Goal: Information Seeking & Learning: Learn about a topic

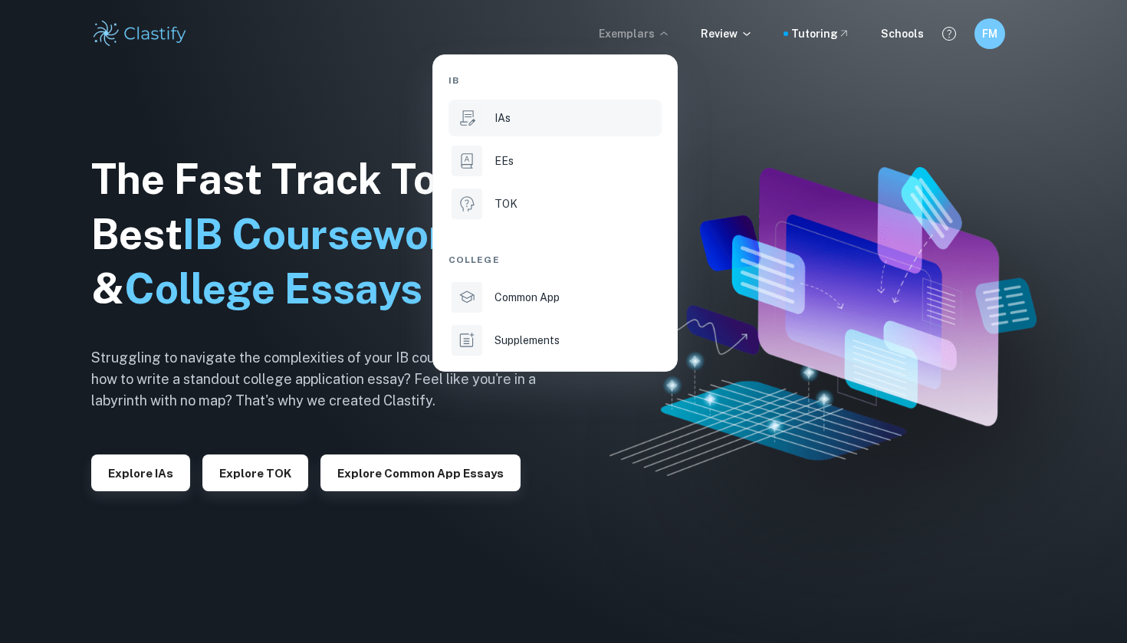
click at [514, 124] on div "IAs" at bounding box center [577, 118] width 164 height 17
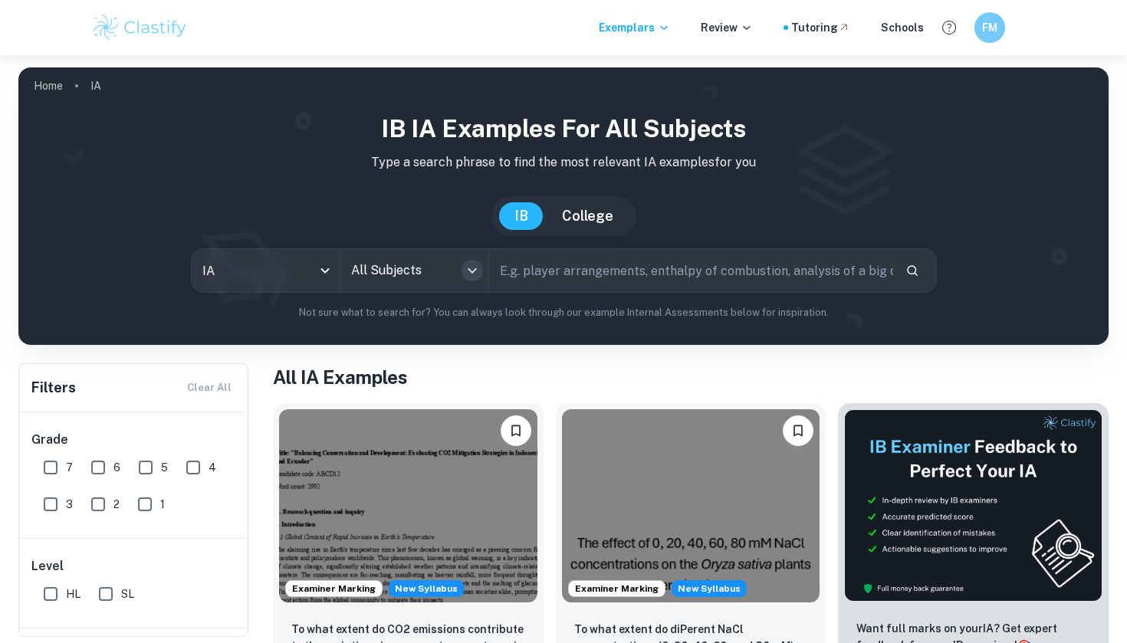
click at [465, 275] on icon "Open" at bounding box center [472, 270] width 18 height 18
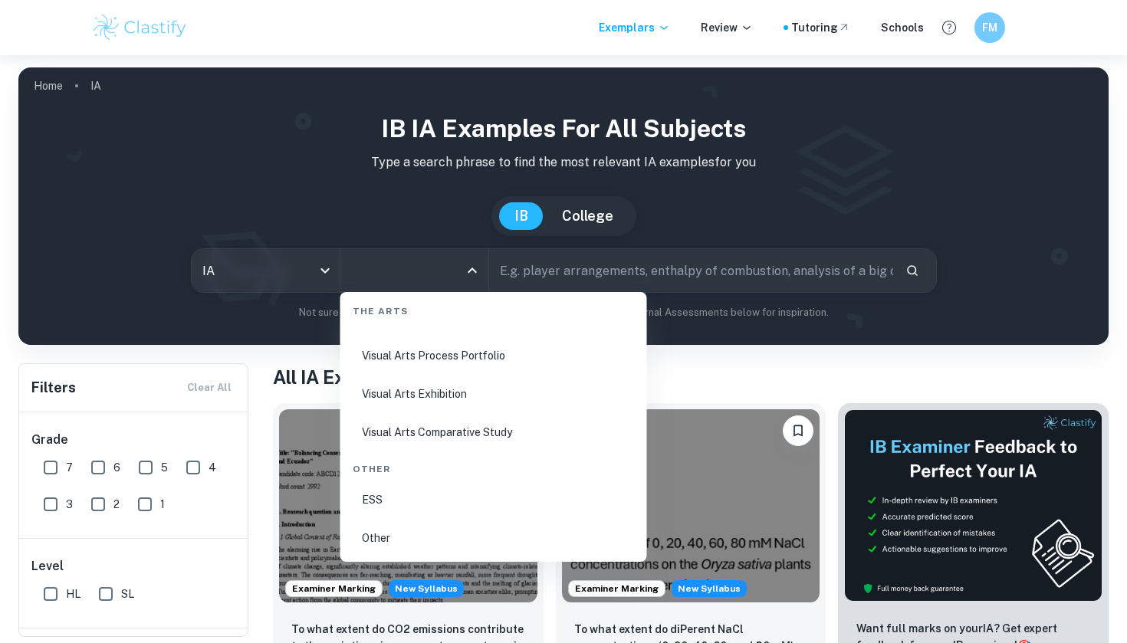
click at [423, 434] on li "Visual Arts Comparative Study" at bounding box center [494, 432] width 294 height 35
type input "Visual Arts Comparative Study"
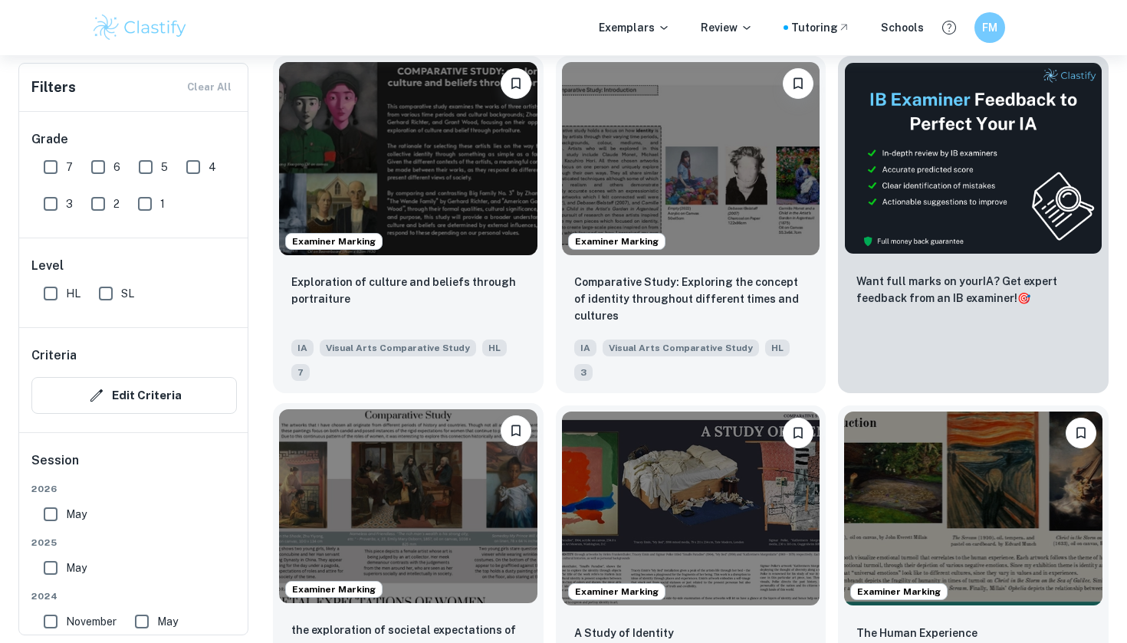
scroll to position [331, 0]
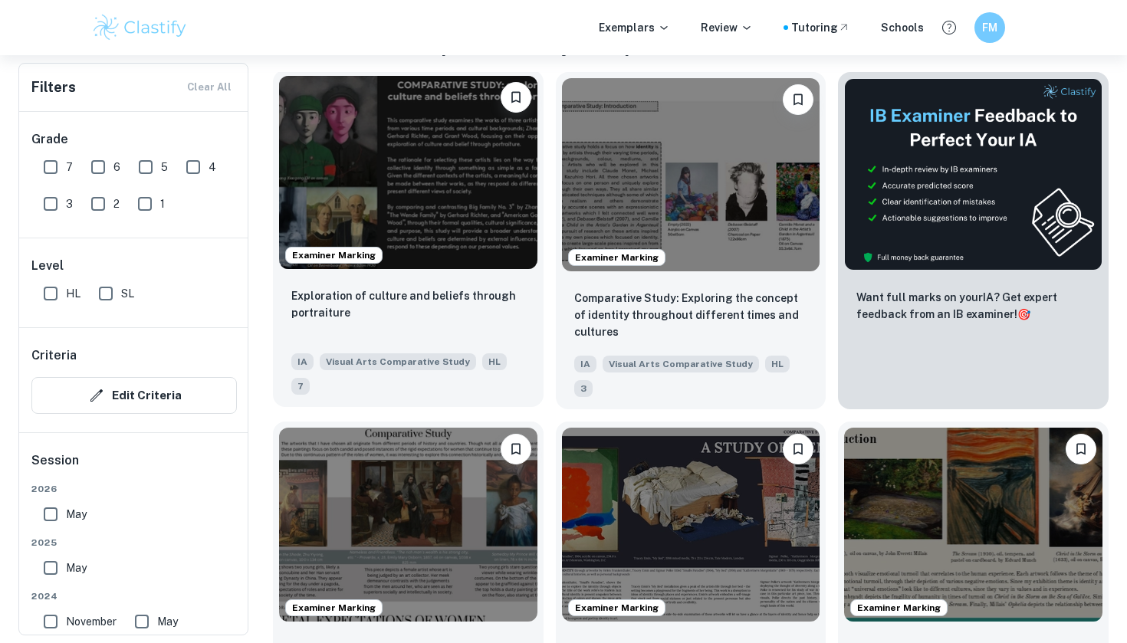
click at [444, 170] on img at bounding box center [408, 172] width 258 height 193
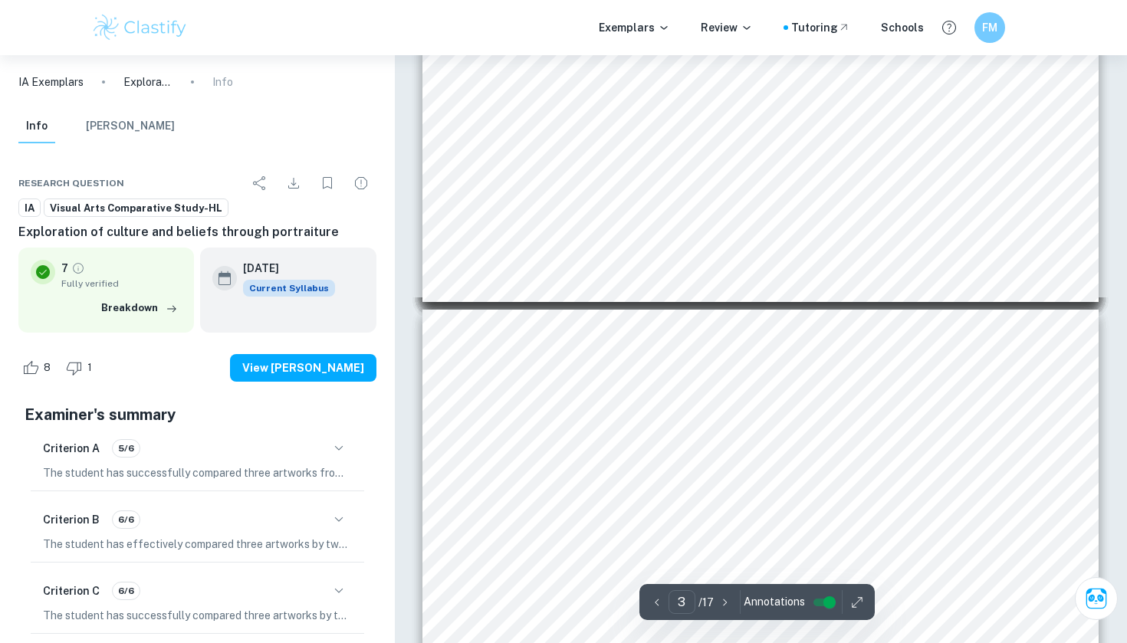
scroll to position [979, 0]
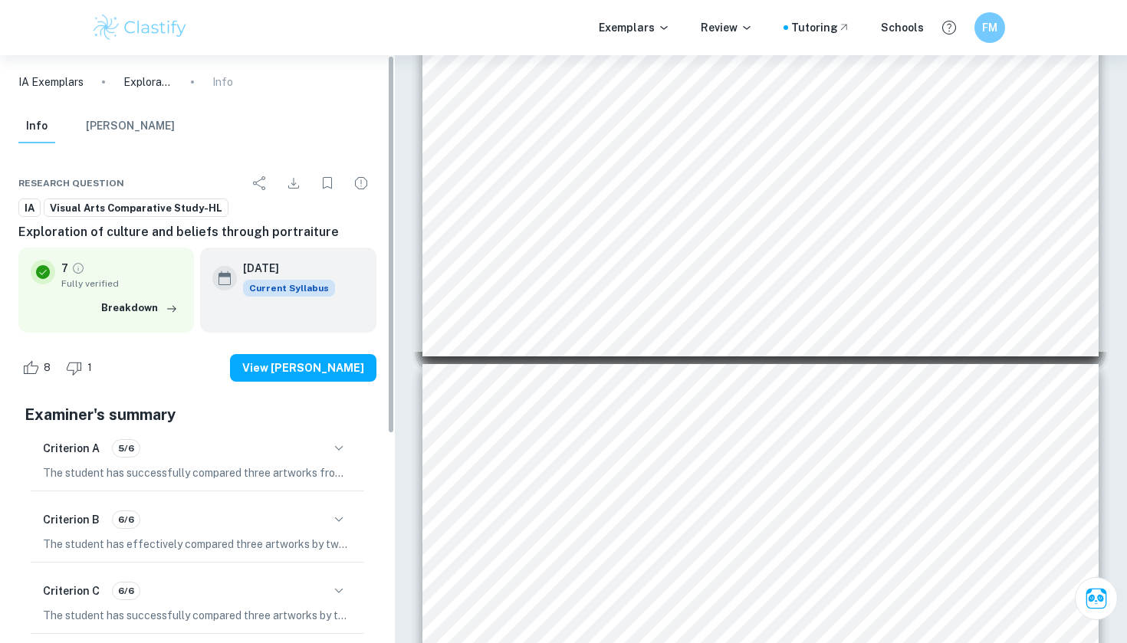
drag, startPoint x: 393, startPoint y: 471, endPoint x: 303, endPoint y: 476, distance: 90.6
click at [303, 476] on div "Research question IA Visual Arts Comparative Study-HL Exploration of culture an…" at bounding box center [197, 559] width 395 height 818
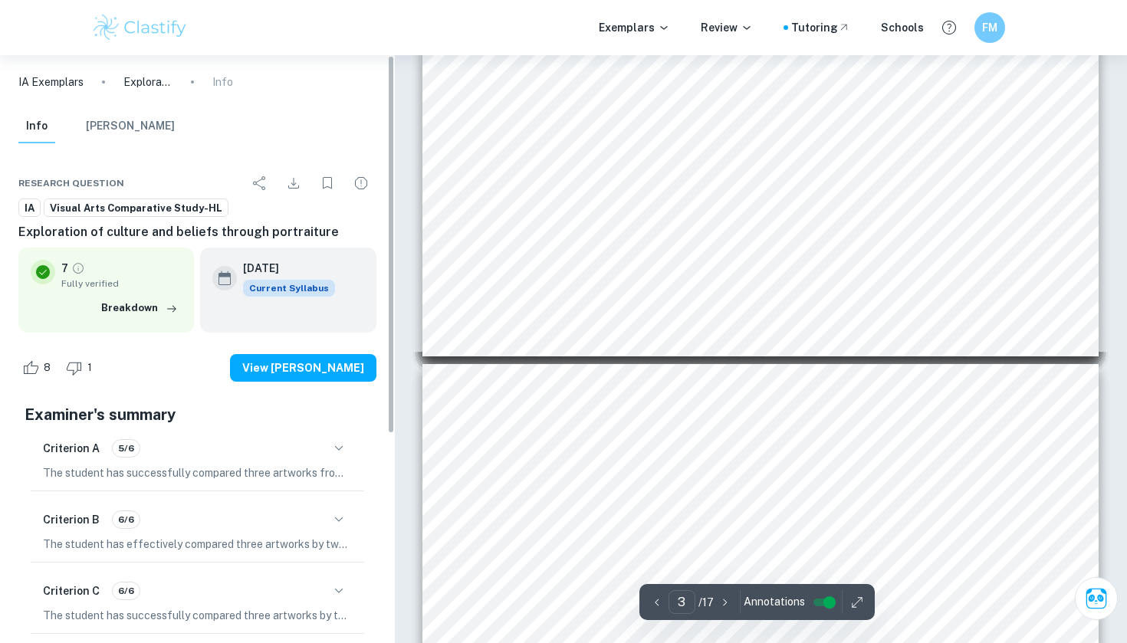
scroll to position [1040, 0]
type input "4"
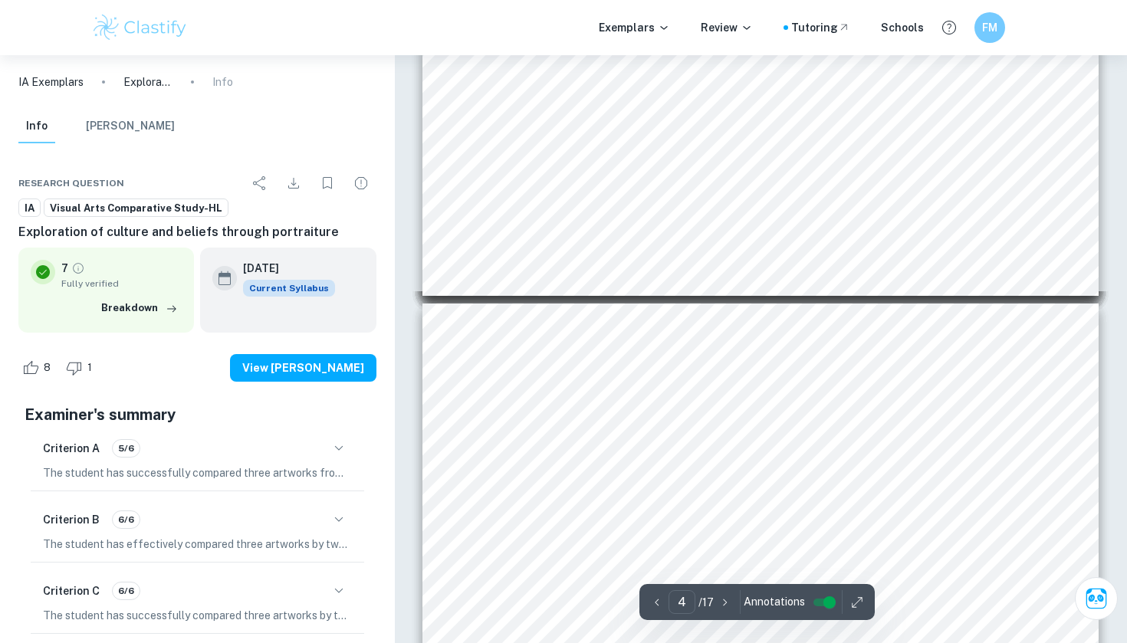
click at [860, 607] on icon "button" at bounding box center [857, 602] width 15 height 15
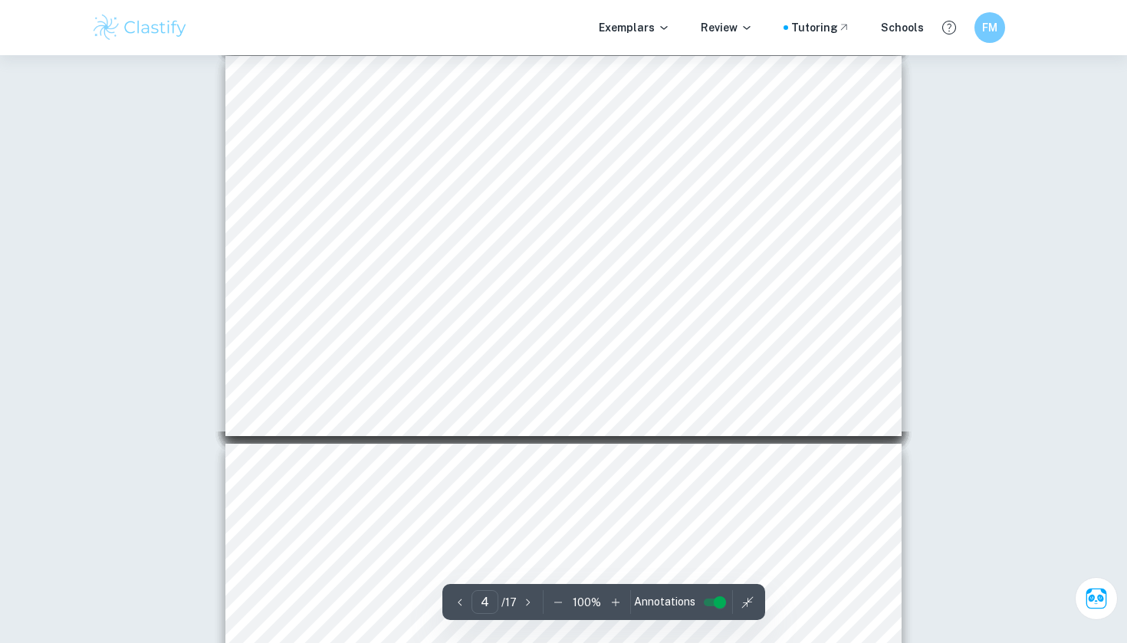
scroll to position [1238, 0]
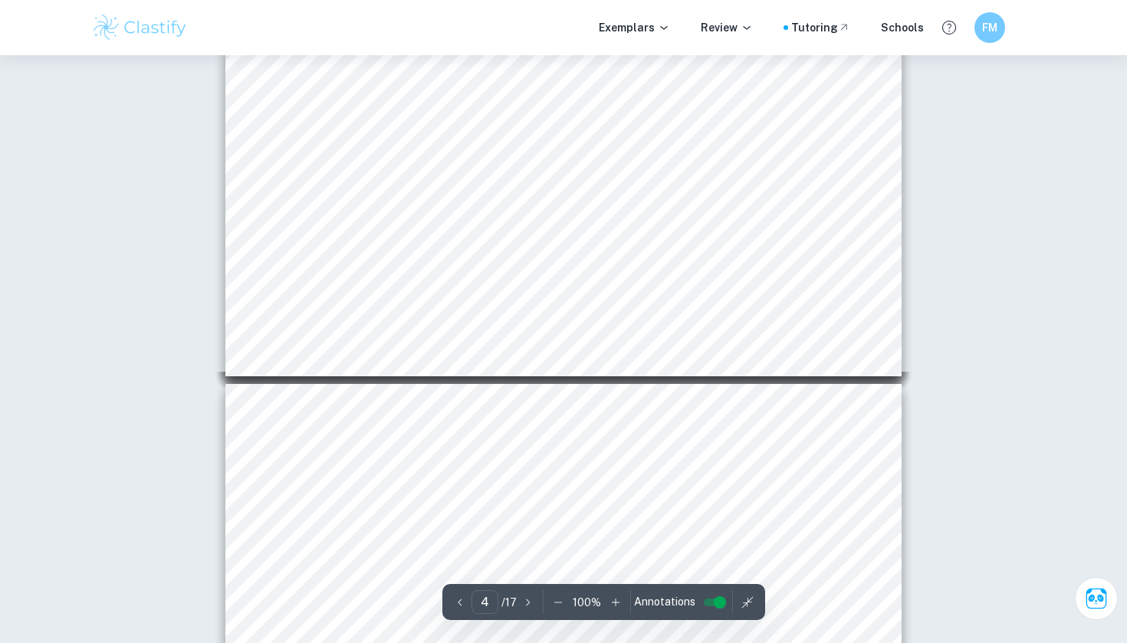
click at [564, 603] on icon "button" at bounding box center [558, 602] width 15 height 15
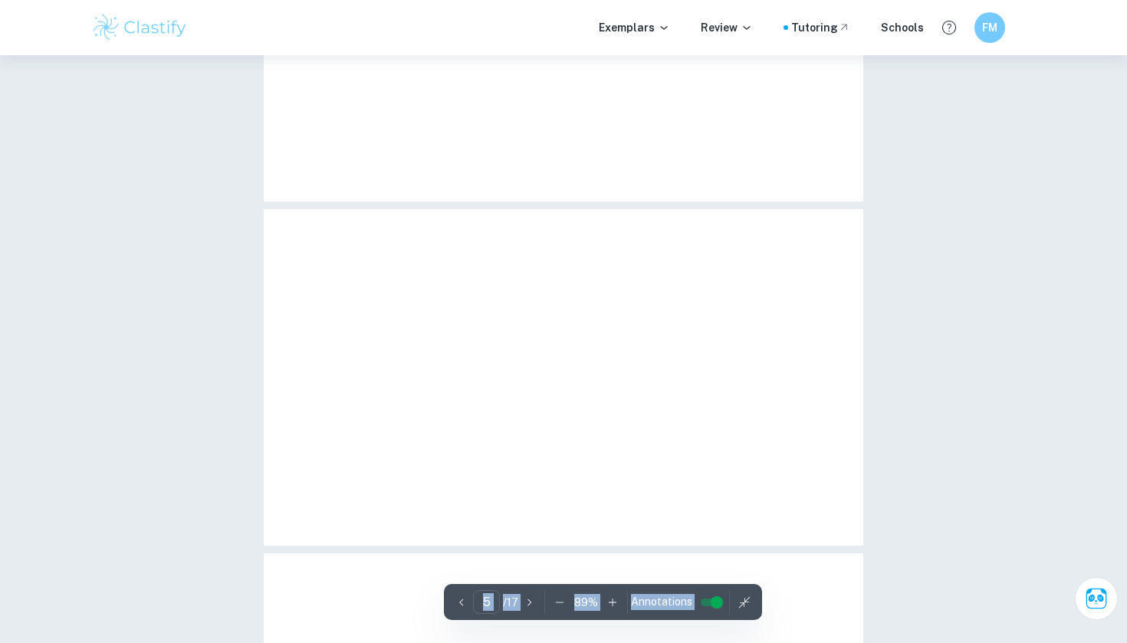
click at [564, 603] on icon "button" at bounding box center [559, 602] width 15 height 15
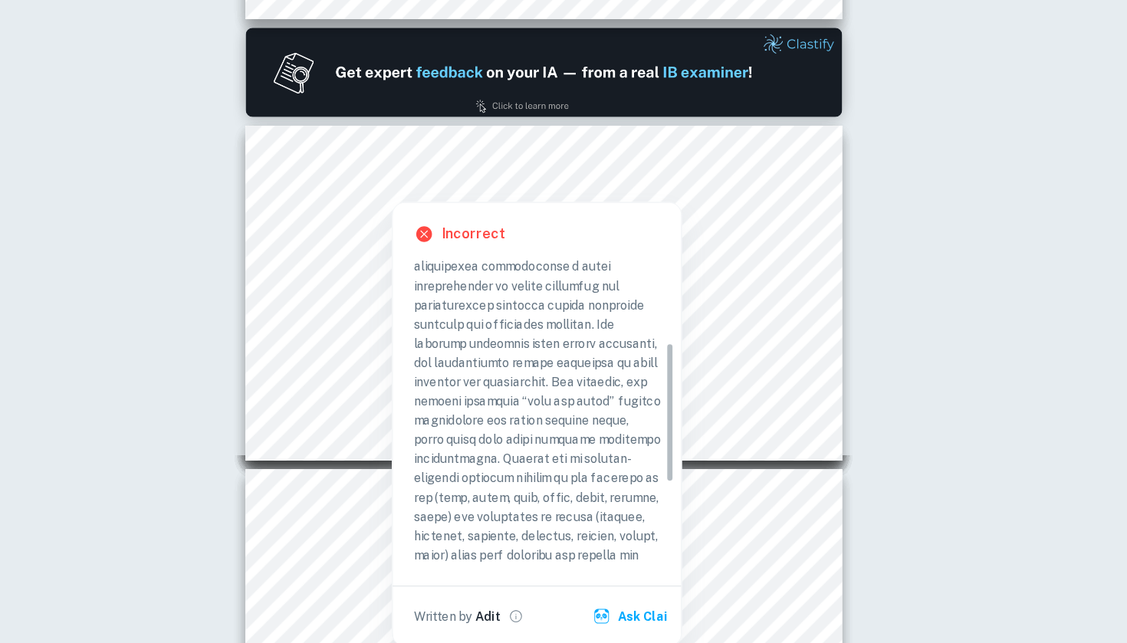
scroll to position [0, 0]
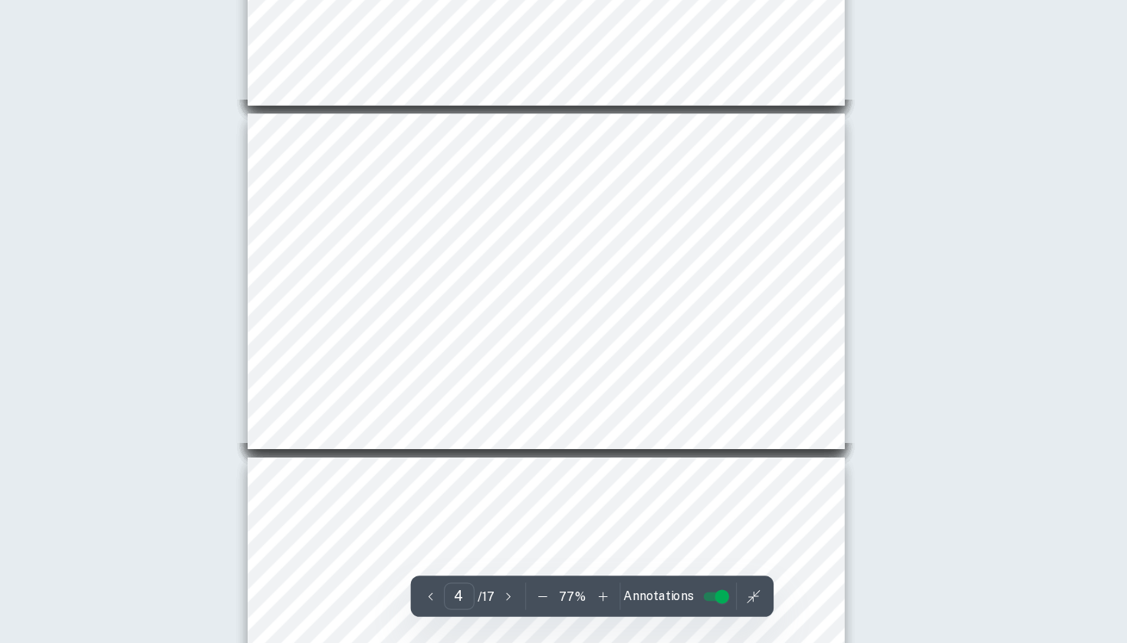
scroll to position [889, 0]
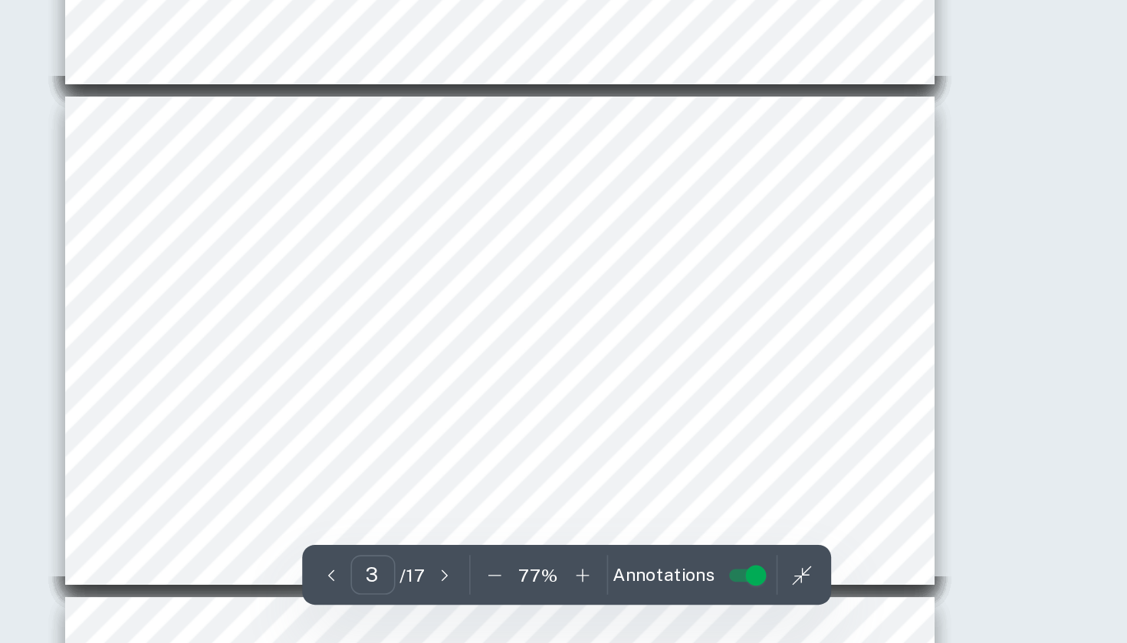
type input "4"
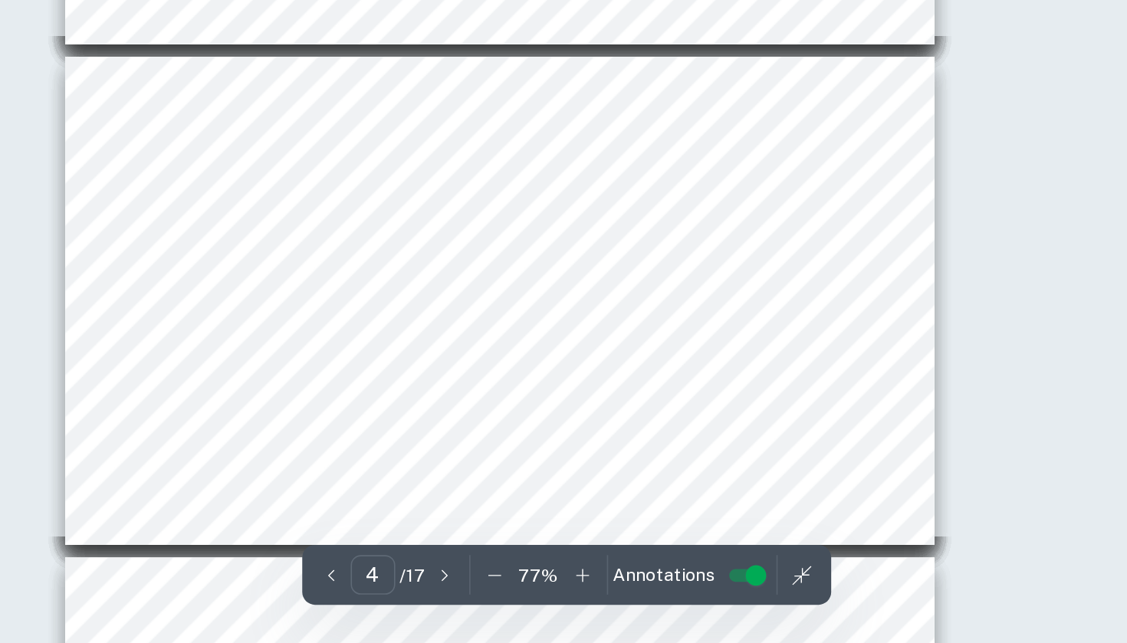
scroll to position [773, 0]
